Goal: Task Accomplishment & Management: Manage account settings

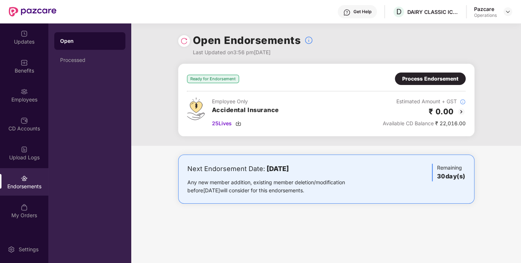
click at [442, 76] on div "Process Endorsement" at bounding box center [430, 79] width 56 height 8
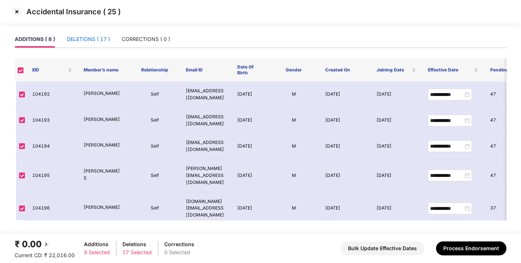
click at [84, 36] on div "DELETIONS ( 17 )" at bounding box center [88, 39] width 43 height 8
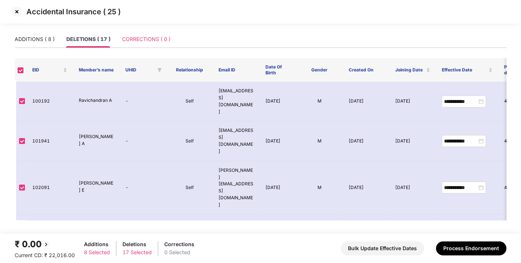
click at [144, 31] on div "CORRECTIONS ( 0 )" at bounding box center [146, 39] width 48 height 17
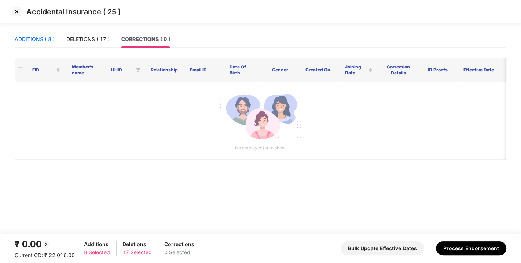
click at [54, 37] on div "ADDITIONS ( 8 )" at bounding box center [35, 39] width 40 height 8
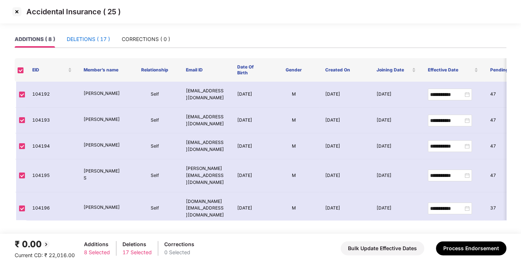
click at [97, 39] on div "DELETIONS ( 17 )" at bounding box center [88, 39] width 43 height 8
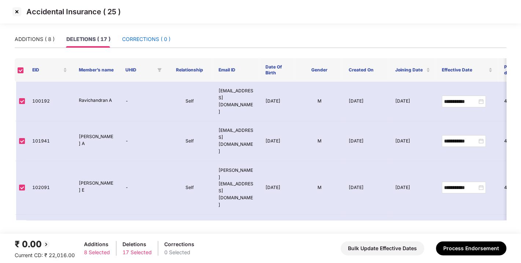
click at [149, 37] on div "CORRECTIONS ( 0 )" at bounding box center [146, 39] width 48 height 8
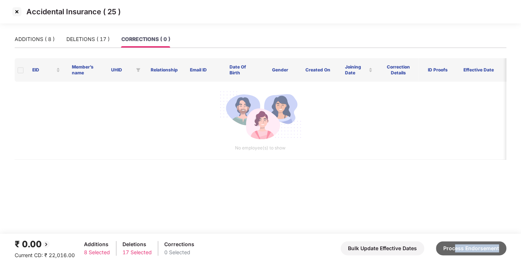
drag, startPoint x: 470, startPoint y: 260, endPoint x: 457, endPoint y: 244, distance: 20.9
click at [457, 244] on footer "₹ 0.00 Current CD: ₹ 22,016.00 Additions 8 Selected Deletions 17 Selected Corre…" at bounding box center [260, 248] width 521 height 29
click at [457, 244] on button "Process Endorsement" at bounding box center [471, 249] width 70 height 14
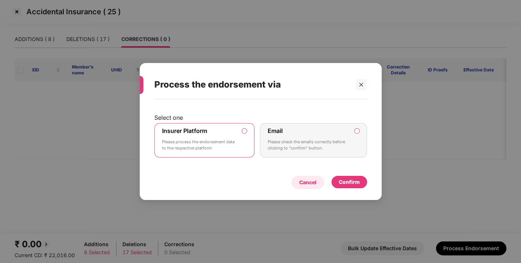
click at [317, 184] on div "Cancel" at bounding box center [308, 182] width 33 height 13
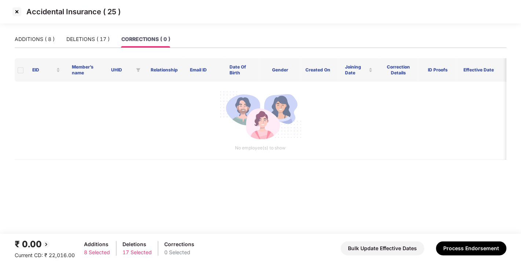
click at [15, 8] on img at bounding box center [17, 12] width 12 height 12
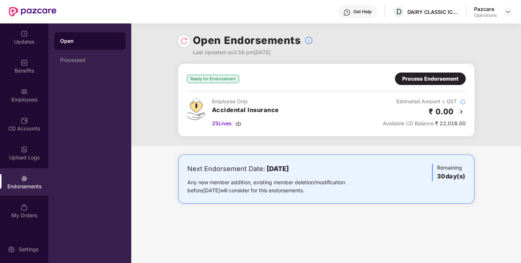
click at [431, 75] on div "Process Endorsement" at bounding box center [430, 79] width 56 height 8
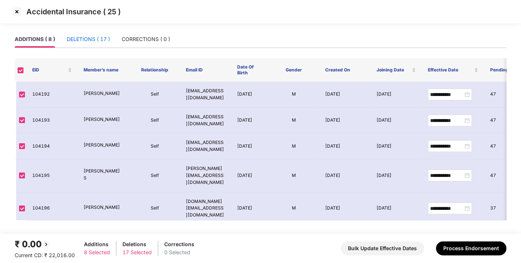
click at [88, 41] on div "DELETIONS ( 17 )" at bounding box center [88, 39] width 43 height 8
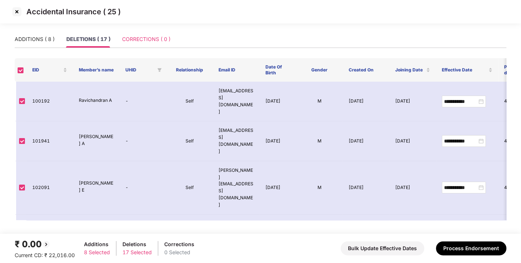
click at [139, 44] on div "CORRECTIONS ( 0 )" at bounding box center [146, 39] width 48 height 17
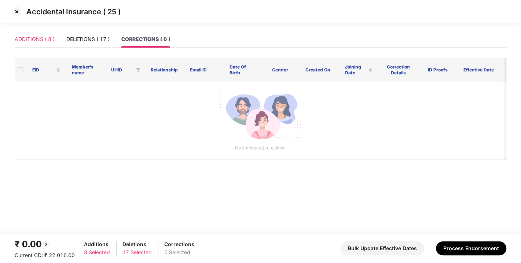
click at [47, 33] on div "ADDITIONS ( 8 )" at bounding box center [35, 39] width 40 height 17
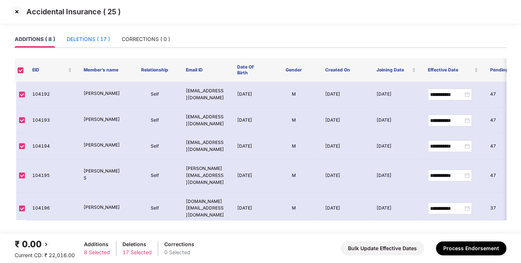
click at [86, 43] on div "DELETIONS ( 17 )" at bounding box center [88, 39] width 43 height 8
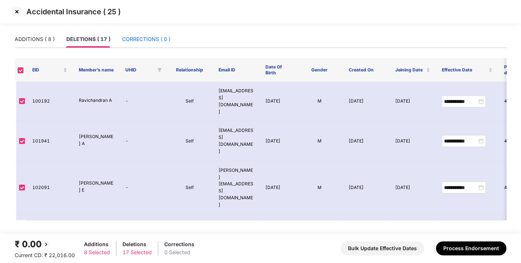
click at [151, 41] on div "CORRECTIONS ( 0 )" at bounding box center [146, 39] width 48 height 8
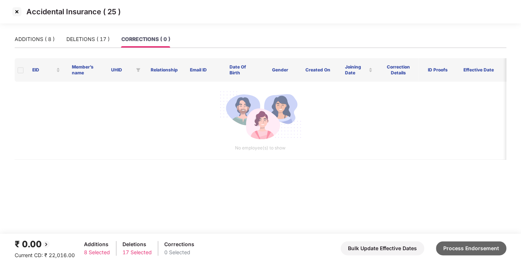
click at [446, 251] on button "Process Endorsement" at bounding box center [471, 249] width 70 height 14
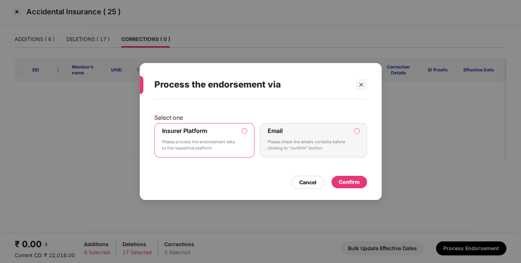
click at [344, 181] on div "Confirm" at bounding box center [349, 182] width 21 height 8
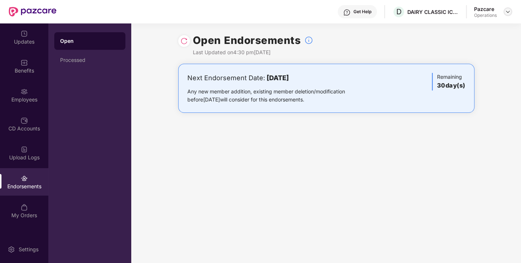
click at [510, 11] on img at bounding box center [508, 12] width 6 height 6
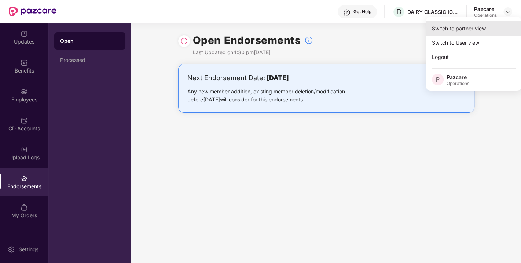
click at [459, 26] on div "Switch to partner view" at bounding box center [473, 28] width 95 height 14
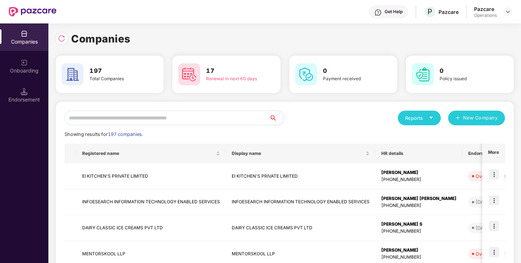
click at [161, 114] on input "text" at bounding box center [167, 118] width 205 height 15
paste input "**********"
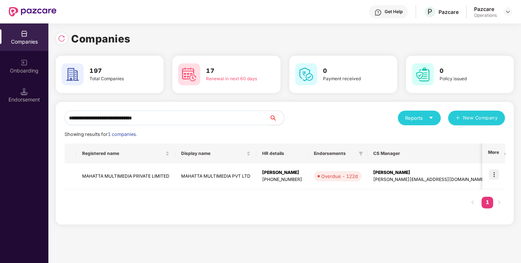
type input "**********"
click at [510, 197] on div "**********" at bounding box center [285, 163] width 458 height 123
click at [495, 175] on img at bounding box center [494, 174] width 10 height 10
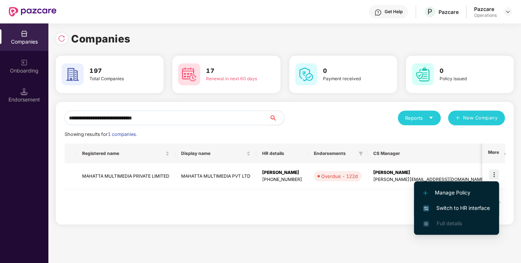
click at [433, 203] on li "Switch to HR interface" at bounding box center [456, 208] width 85 height 15
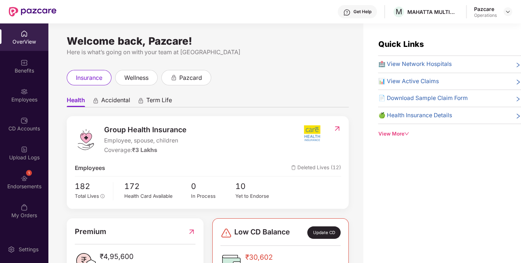
click at [33, 168] on div "1 Endorsements" at bounding box center [24, 182] width 48 height 28
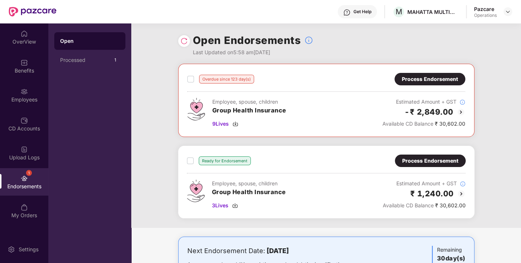
click at [183, 41] on img at bounding box center [183, 40] width 7 height 7
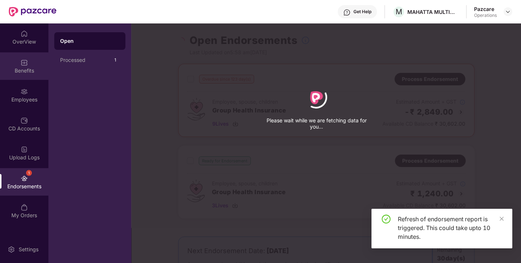
click at [32, 63] on div "Benefits" at bounding box center [24, 66] width 48 height 28
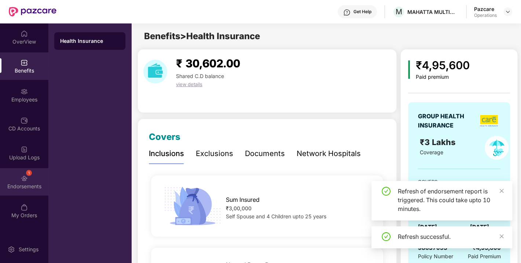
click at [17, 187] on div "Endorsements" at bounding box center [24, 186] width 48 height 7
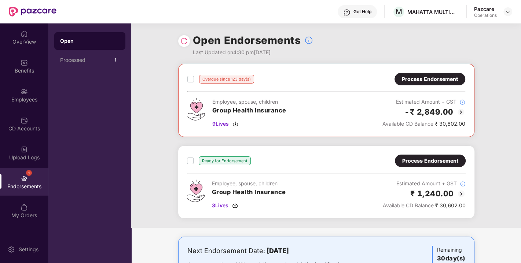
click at [419, 156] on div "Process Endorsement" at bounding box center [430, 161] width 71 height 12
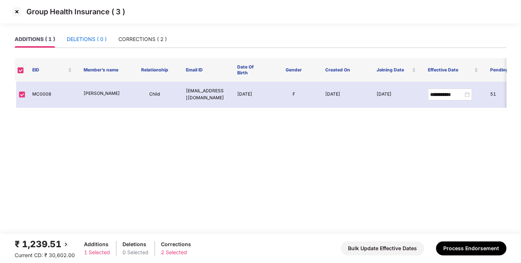
click at [79, 37] on div "DELETIONS ( 0 )" at bounding box center [87, 39] width 40 height 8
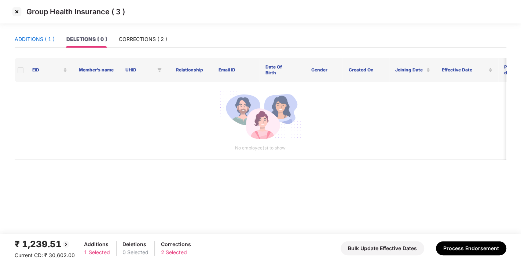
click at [29, 37] on div "ADDITIONS ( 1 )" at bounding box center [35, 39] width 40 height 8
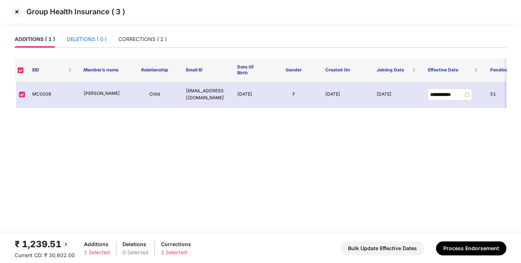
click at [72, 39] on div "DELETIONS ( 0 )" at bounding box center [87, 39] width 40 height 8
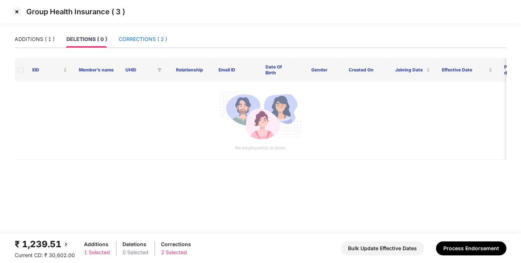
click at [140, 39] on div "CORRECTIONS ( 2 )" at bounding box center [143, 39] width 48 height 8
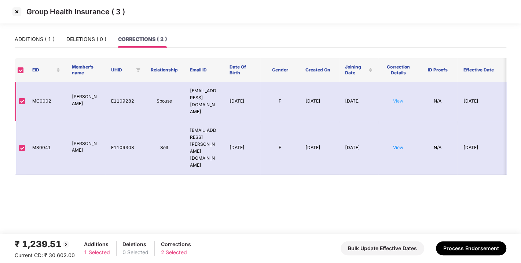
click at [396, 98] on link "View" at bounding box center [398, 101] width 10 height 6
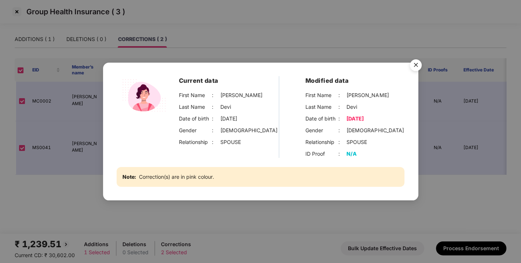
click at [414, 63] on img "Close" at bounding box center [416, 66] width 21 height 21
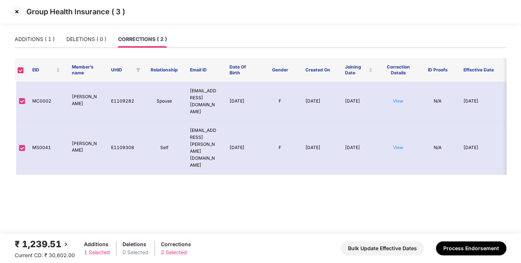
click at [414, 63] on body "Group Health Insurance ( 3 ) ADDITIONS ( 1 ) DELETIONS ( 0 ) CORRECTIONS ( 2 ) …" at bounding box center [260, 131] width 521 height 263
click at [399, 121] on td "View" at bounding box center [399, 148] width 40 height 54
click at [398, 122] on td "View" at bounding box center [399, 148] width 40 height 54
click at [397, 145] on link "View" at bounding box center [398, 148] width 10 height 6
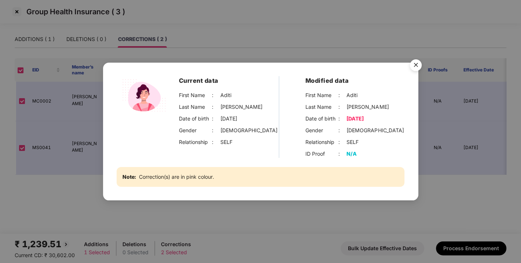
click at [418, 63] on img "Close" at bounding box center [416, 66] width 21 height 21
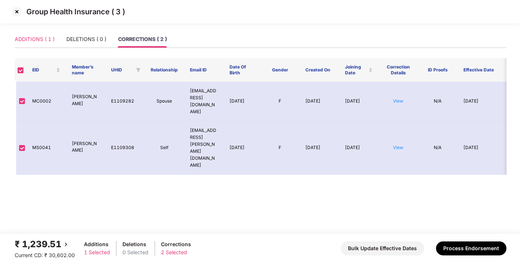
click at [45, 34] on div "ADDITIONS ( 1 )" at bounding box center [35, 39] width 40 height 17
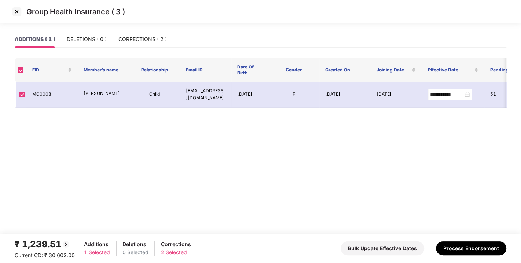
click at [17, 11] on img at bounding box center [17, 12] width 12 height 12
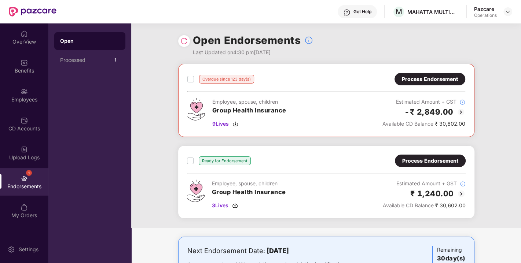
click at [507, 17] on div "Pazcare Operations" at bounding box center [493, 12] width 38 height 13
click at [507, 12] on img at bounding box center [508, 12] width 6 height 6
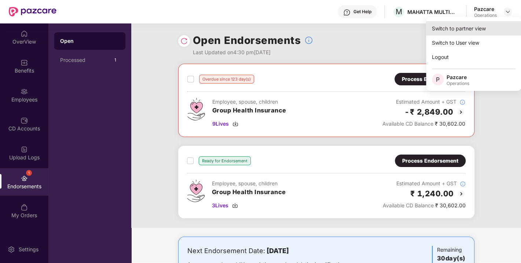
click at [473, 21] on div "Switch to partner view" at bounding box center [473, 28] width 95 height 14
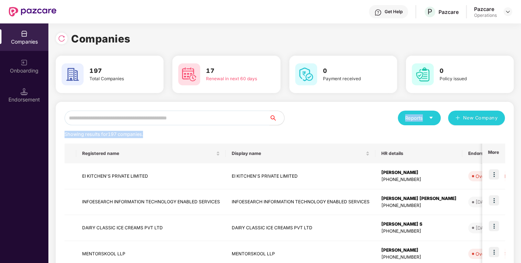
drag, startPoint x: 161, startPoint y: 134, endPoint x: 138, endPoint y: 119, distance: 27.1
click at [138, 119] on input "text" at bounding box center [167, 118] width 205 height 15
paste input "**********"
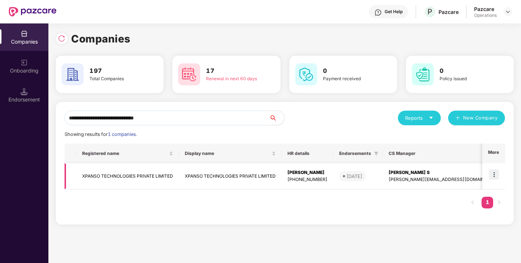
type input "**********"
click at [494, 175] on img at bounding box center [494, 174] width 10 height 10
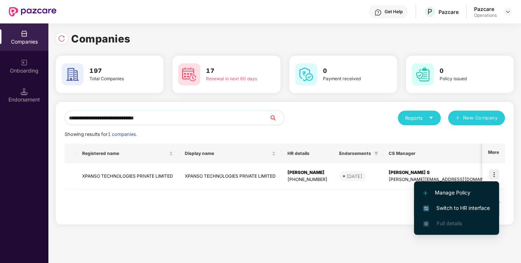
click at [457, 206] on span "Switch to HR interface" at bounding box center [456, 208] width 67 height 8
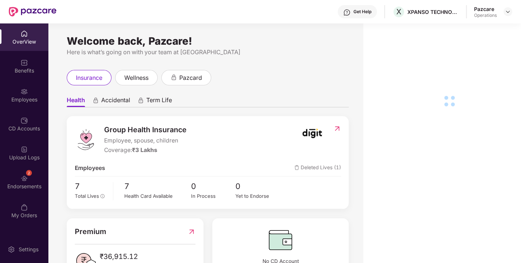
click at [32, 185] on div "Endorsements" at bounding box center [24, 186] width 48 height 7
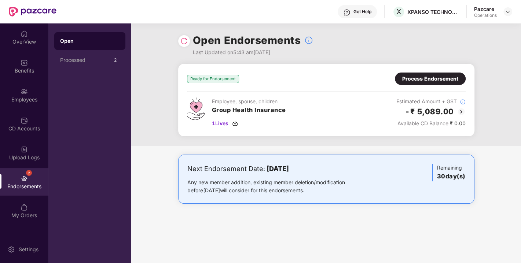
click at [422, 79] on div "Process Endorsement" at bounding box center [430, 79] width 56 height 8
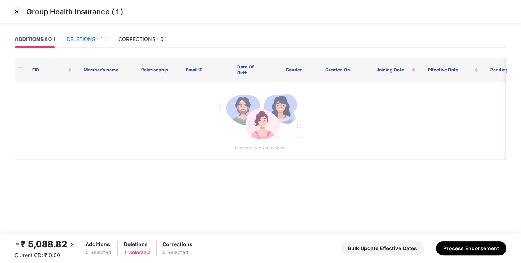
click at [81, 41] on div "DELETIONS ( 1 )" at bounding box center [87, 39] width 40 height 8
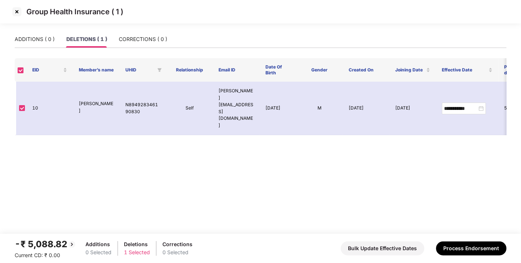
click at [18, 12] on img at bounding box center [17, 12] width 12 height 12
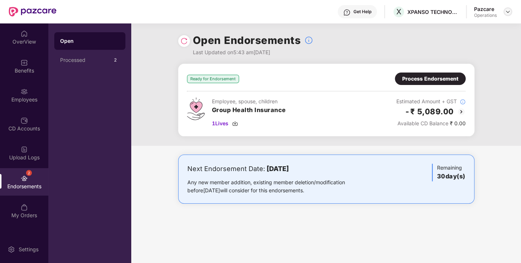
click at [506, 11] on img at bounding box center [508, 12] width 6 height 6
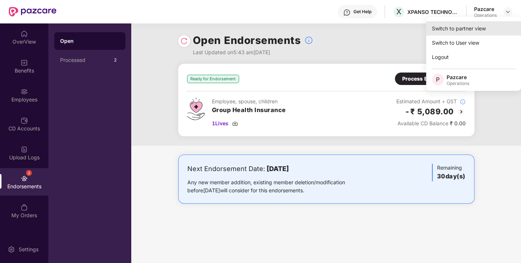
click at [456, 30] on div "Switch to partner view" at bounding box center [473, 28] width 95 height 14
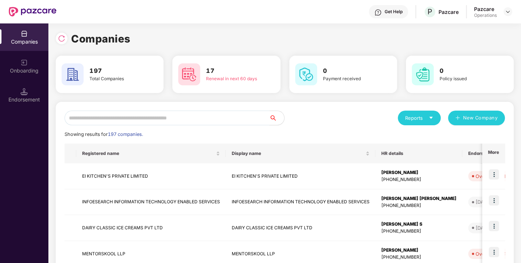
click at [163, 121] on input "text" at bounding box center [167, 118] width 205 height 15
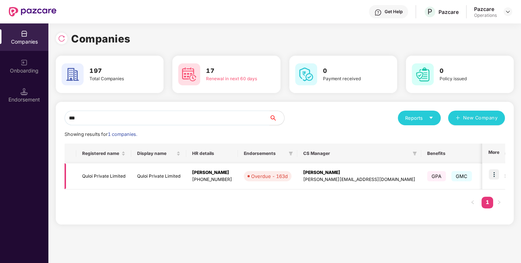
type input "***"
click at [96, 175] on td "Quloi Private Limited" at bounding box center [103, 177] width 55 height 26
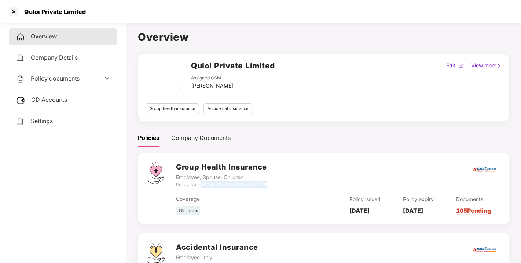
drag, startPoint x: 203, startPoint y: 183, endPoint x: 307, endPoint y: 185, distance: 104.6
click at [307, 185] on div "Group Health Insurance Employee, Spouse, Children Policy No. - 4016/X/O/3825362…" at bounding box center [338, 175] width 325 height 26
copy icon "4016/X/O/382536263/00/000"
click at [19, 10] on div at bounding box center [14, 12] width 12 height 12
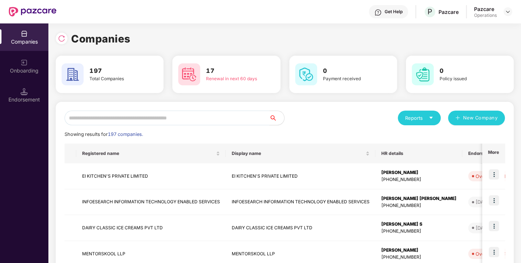
click at [119, 118] on input "text" at bounding box center [167, 118] width 205 height 15
paste input "**********"
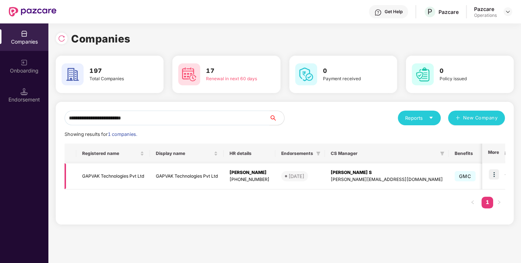
type input "**********"
click at [491, 175] on img at bounding box center [494, 174] width 10 height 10
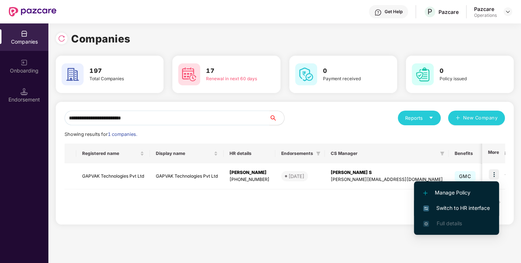
click at [455, 204] on span "Switch to HR interface" at bounding box center [456, 208] width 67 height 8
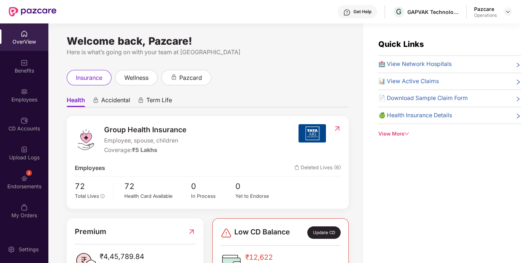
click at [19, 185] on div "Endorsements" at bounding box center [24, 186] width 48 height 7
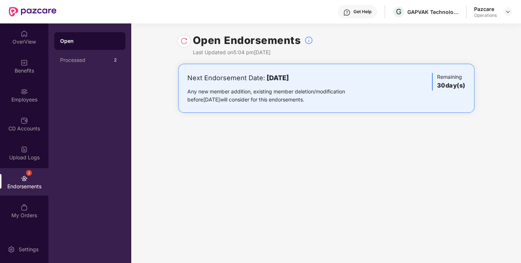
click at [181, 40] on img at bounding box center [183, 40] width 7 height 7
click at [508, 11] on img at bounding box center [508, 12] width 6 height 6
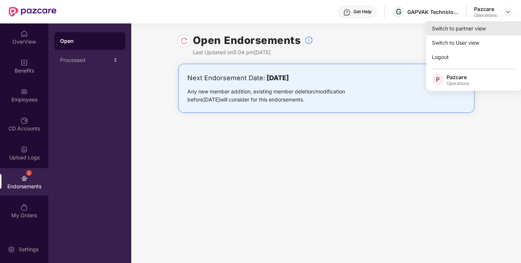
click at [453, 30] on div "Switch to partner view" at bounding box center [473, 28] width 95 height 14
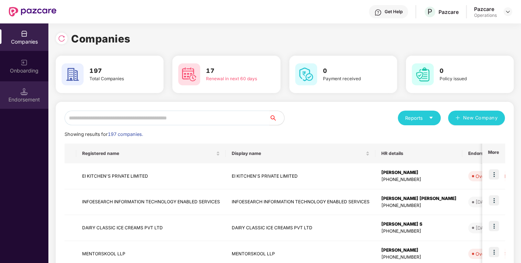
click at [19, 95] on div "Endorsement" at bounding box center [24, 95] width 48 height 28
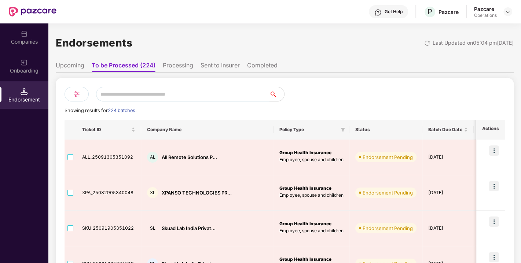
click at [152, 92] on input "text" at bounding box center [183, 94] width 174 height 15
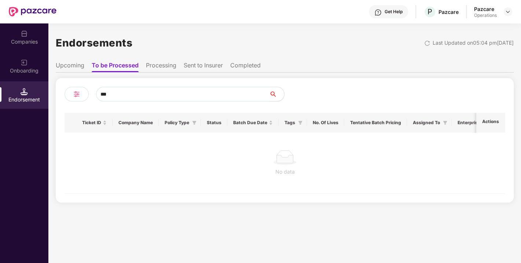
type input "***"
click at [29, 44] on div "Companies" at bounding box center [24, 41] width 48 height 7
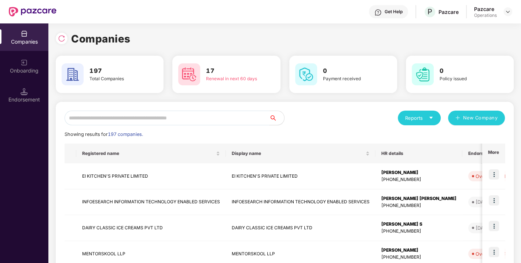
click at [114, 116] on input "text" at bounding box center [167, 118] width 205 height 15
paste input "**********"
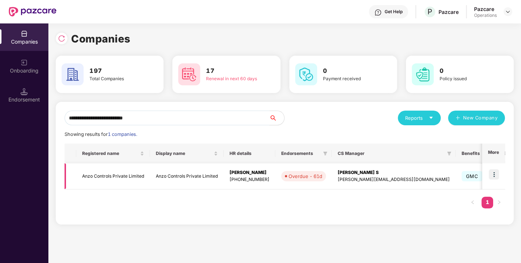
type input "**********"
click at [494, 174] on img at bounding box center [494, 174] width 10 height 10
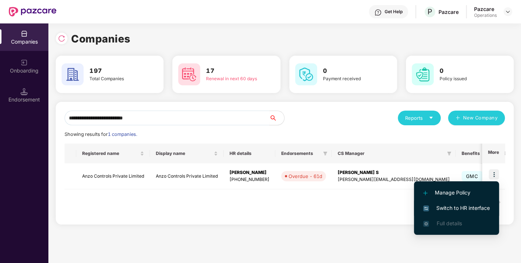
click at [462, 205] on span "Switch to HR interface" at bounding box center [456, 208] width 67 height 8
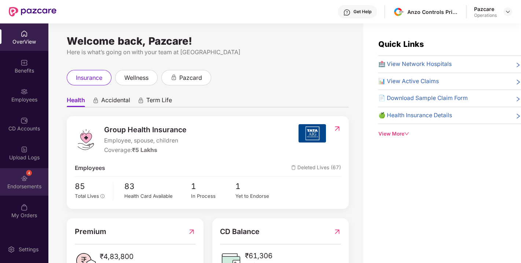
click at [20, 184] on div "Endorsements" at bounding box center [24, 186] width 48 height 7
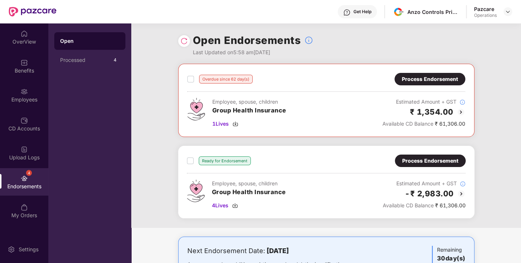
click at [183, 41] on img at bounding box center [183, 40] width 7 height 7
click at [235, 205] on img at bounding box center [235, 206] width 6 height 6
click at [432, 158] on div "Process Endorsement" at bounding box center [430, 161] width 56 height 8
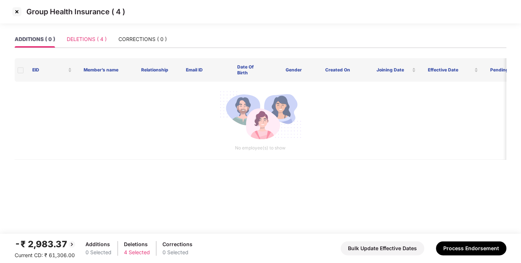
click at [77, 44] on div "DELETIONS ( 4 )" at bounding box center [87, 39] width 40 height 17
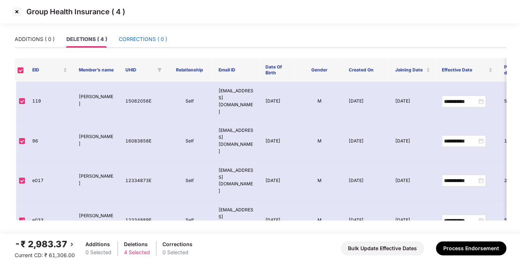
click at [146, 37] on div "CORRECTIONS ( 0 )" at bounding box center [143, 39] width 48 height 8
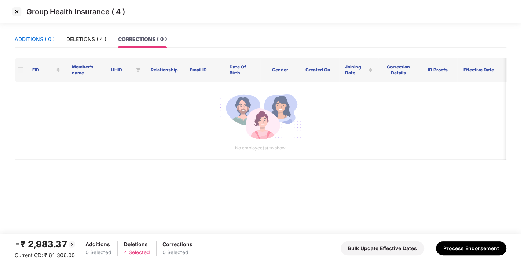
click at [49, 35] on div "ADDITIONS ( 0 )" at bounding box center [35, 39] width 40 height 8
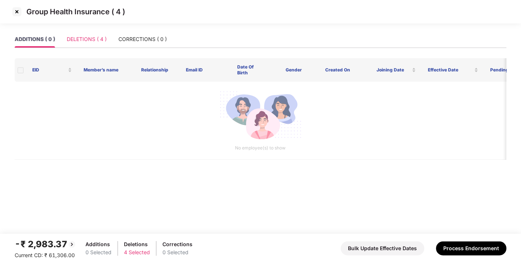
click at [81, 34] on div "DELETIONS ( 4 )" at bounding box center [87, 39] width 40 height 17
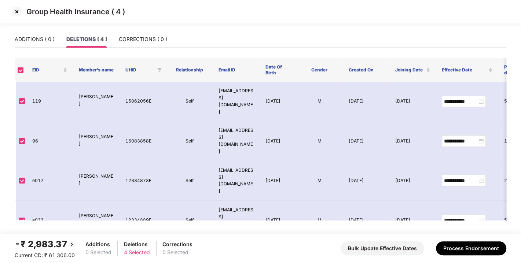
click at [169, 31] on div "ADDITIONS ( 0 ) DELETIONS ( 4 ) CORRECTIONS ( 0 )" at bounding box center [261, 39] width 492 height 17
click at [145, 40] on div "CORRECTIONS ( 0 )" at bounding box center [143, 39] width 48 height 8
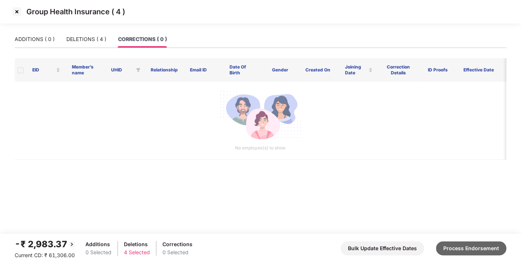
click at [463, 249] on button "Process Endorsement" at bounding box center [471, 249] width 70 height 14
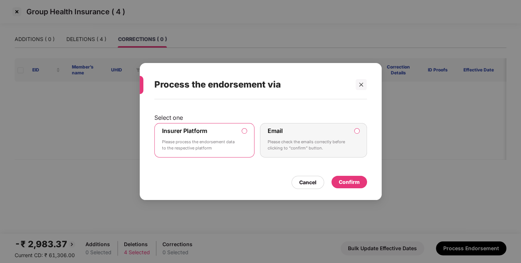
click at [346, 179] on div "Confirm" at bounding box center [349, 182] width 21 height 8
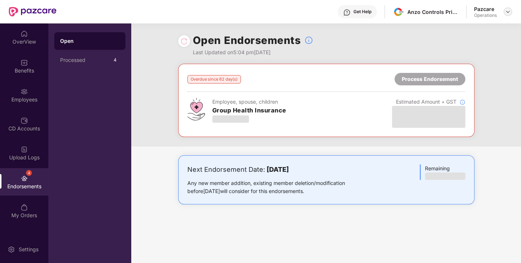
click at [509, 11] on img at bounding box center [508, 12] width 6 height 6
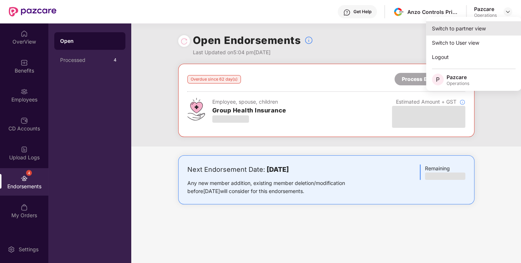
click at [464, 25] on div "Switch to partner view" at bounding box center [473, 28] width 95 height 14
